Goal: Obtain resource: Download file/media

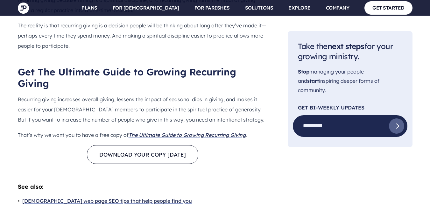
scroll to position [1942, 0]
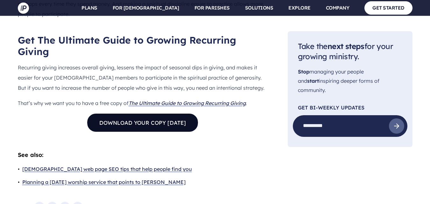
click at [138, 113] on link "DOWNLOAD YOUR COPY TODAY" at bounding box center [142, 122] width 111 height 19
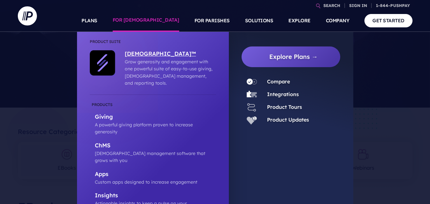
scroll to position [32, 0]
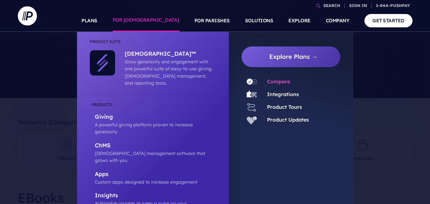
click at [271, 80] on link "Compare" at bounding box center [278, 81] width 23 height 6
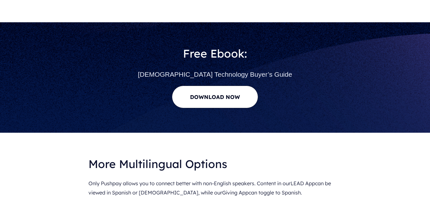
scroll to position [2897, 0]
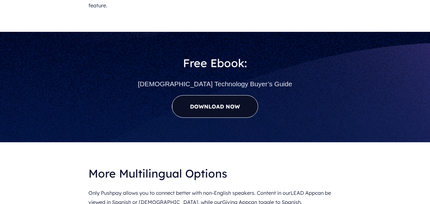
click at [203, 95] on link "Download Now" at bounding box center [215, 106] width 86 height 23
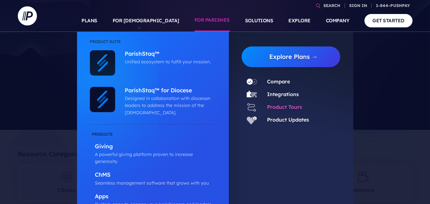
click at [268, 106] on link "Product Tours" at bounding box center [284, 107] width 35 height 6
